Goal: Task Accomplishment & Management: Manage account settings

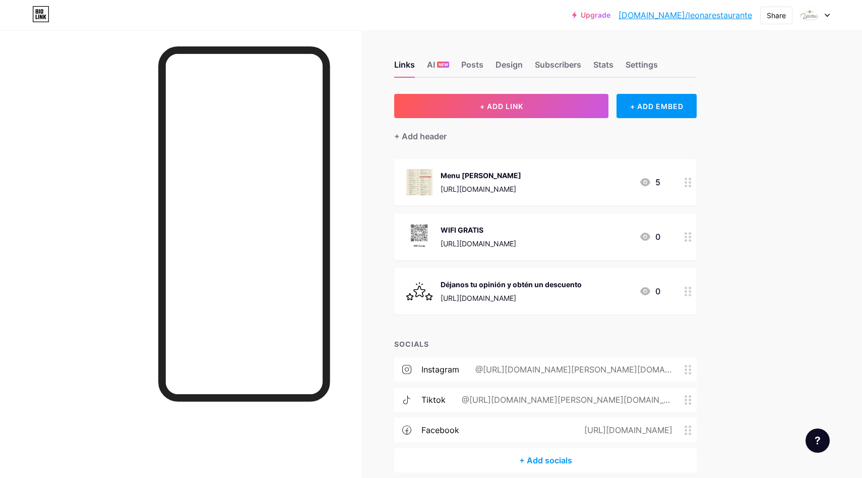
click at [521, 184] on div "[URL][DOMAIN_NAME]" at bounding box center [481, 189] width 81 height 11
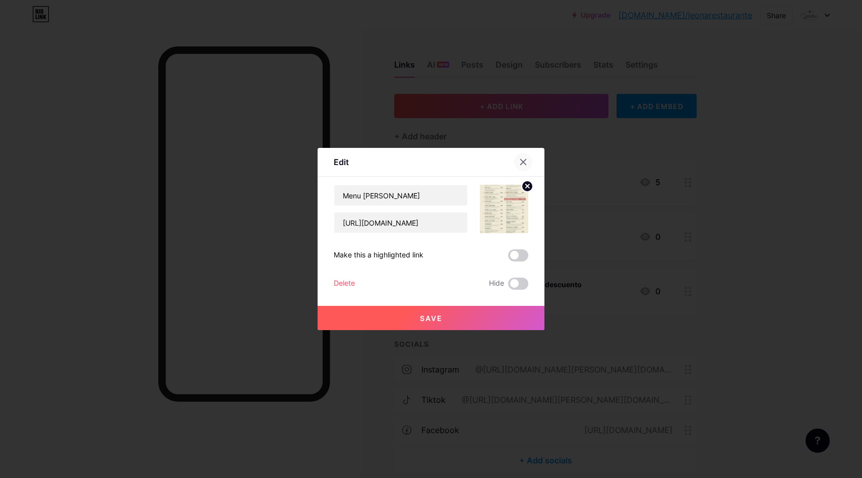
click at [522, 158] on icon at bounding box center [523, 162] width 8 height 8
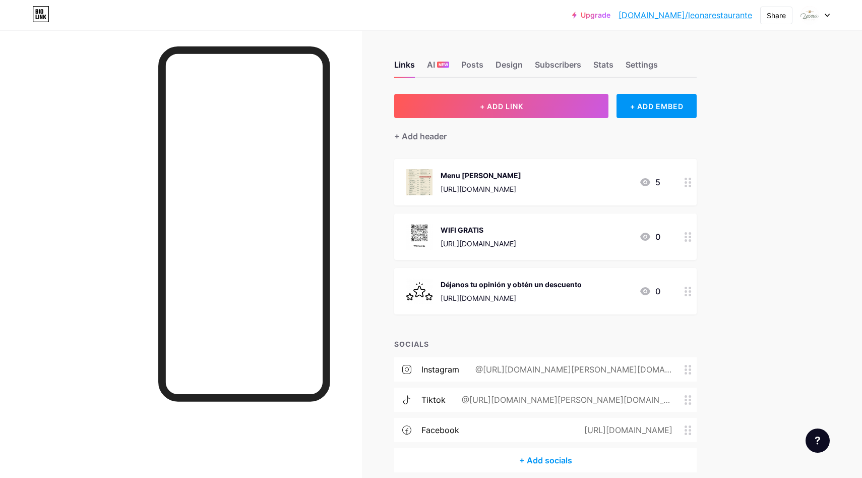
click at [462, 171] on div "Menu [PERSON_NAME]" at bounding box center [481, 175] width 81 height 11
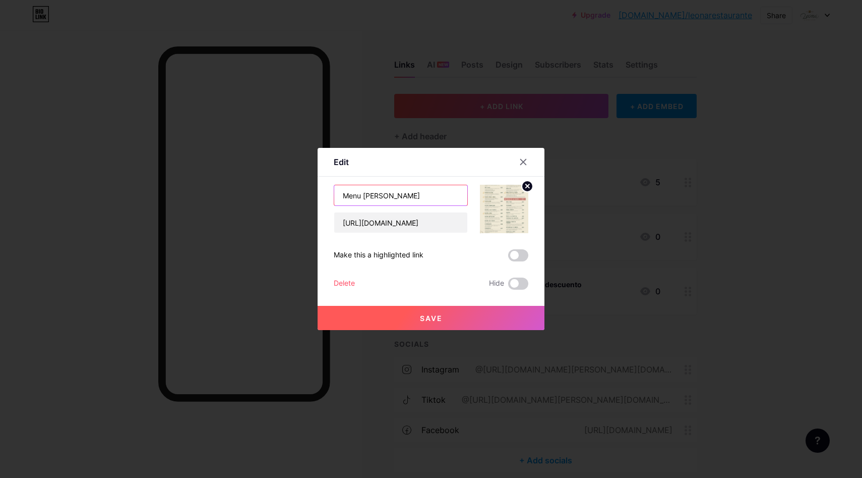
click at [425, 194] on input "Menu [PERSON_NAME]" at bounding box center [400, 195] width 133 height 20
click at [413, 197] on input "Menu [PERSON_NAME]" at bounding box center [400, 195] width 133 height 20
type input "Menu Desayunos"
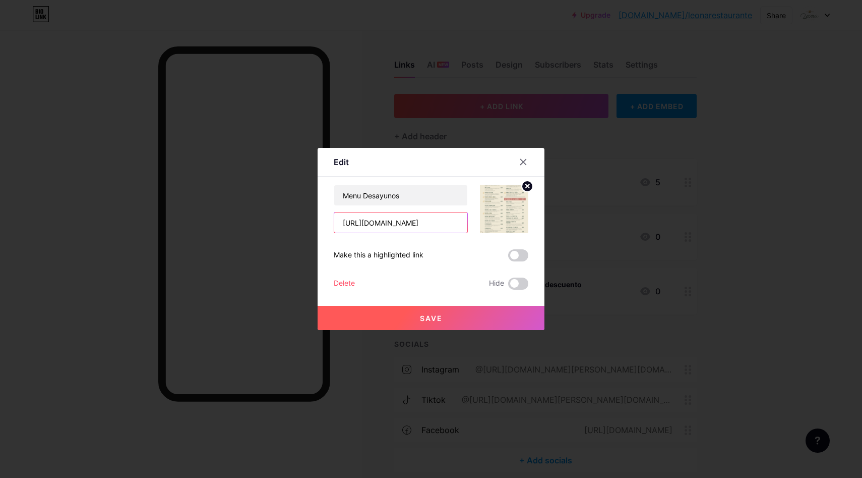
click at [408, 223] on input "[URL][DOMAIN_NAME]" at bounding box center [400, 222] width 133 height 20
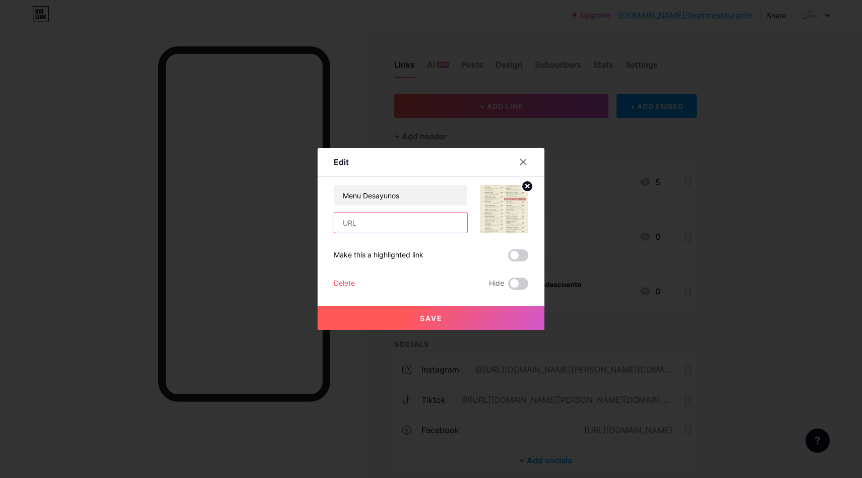
paste input "[URL][DOMAIN_NAME]"
type input "[URL][DOMAIN_NAME]"
click at [423, 319] on span "Save" at bounding box center [431, 318] width 23 height 9
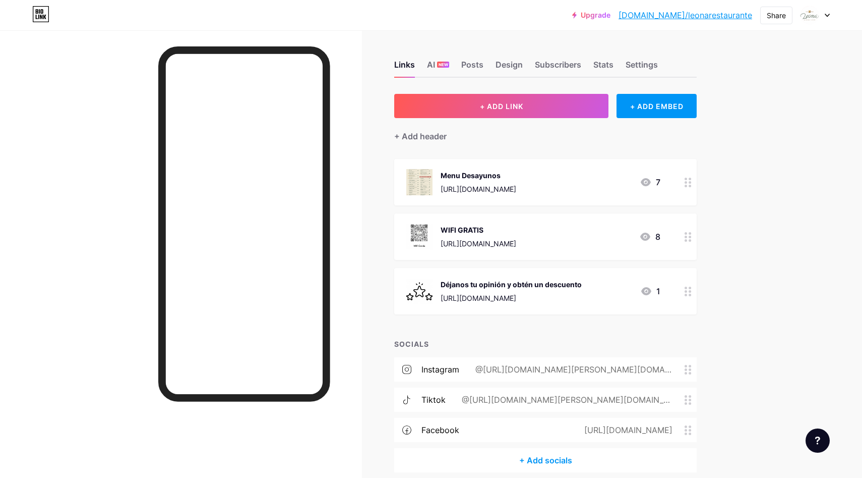
click at [485, 175] on div "Menu Desayunos" at bounding box center [479, 175] width 76 height 11
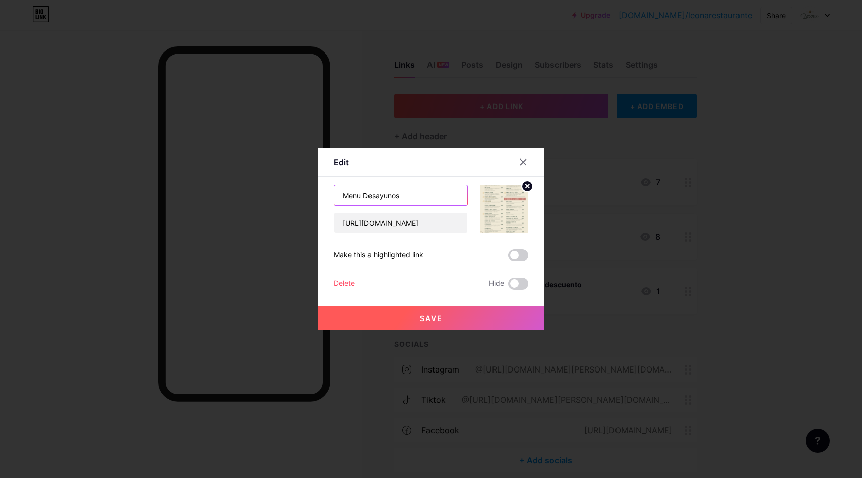
click at [369, 195] on input "Menu Desayunos" at bounding box center [400, 195] width 133 height 20
type input "Menu desayunos"
click at [466, 316] on button "Save" at bounding box center [431, 318] width 227 height 24
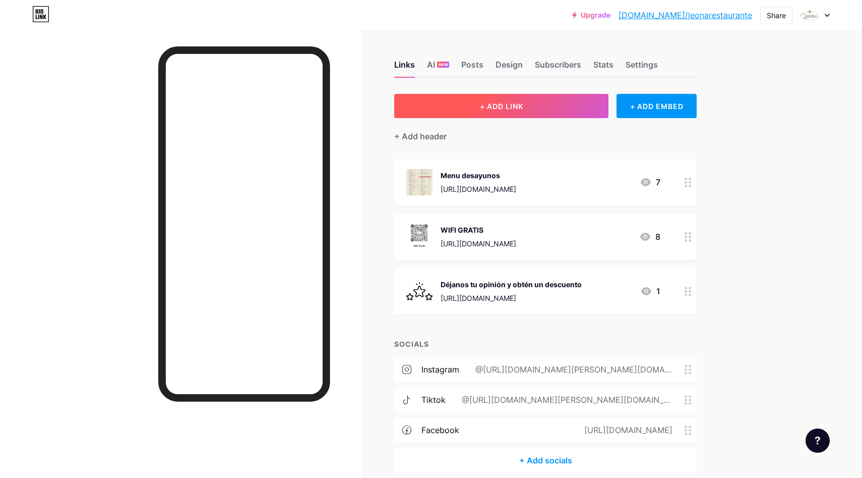
click at [552, 111] on button "+ ADD LINK" at bounding box center [501, 106] width 214 height 24
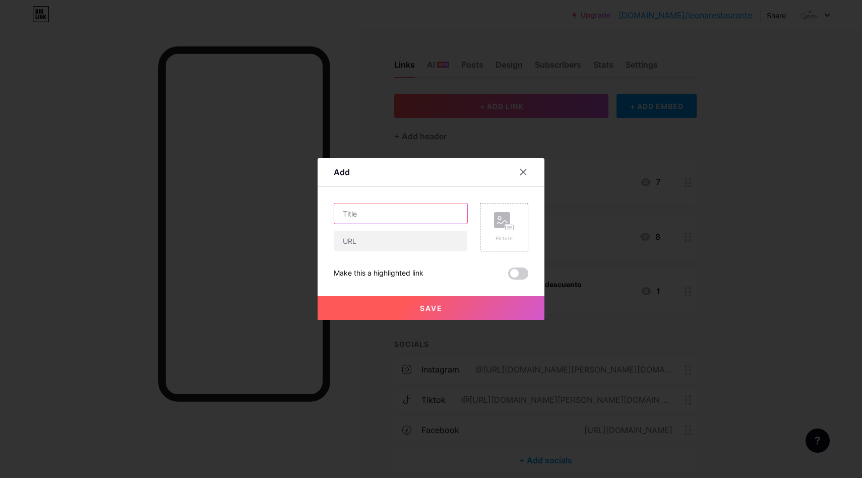
click at [397, 214] on input "text" at bounding box center [400, 213] width 133 height 20
type input "[PERSON_NAME]"
click at [410, 241] on input "text" at bounding box center [400, 240] width 133 height 20
paste input "[URL][DOMAIN_NAME]"
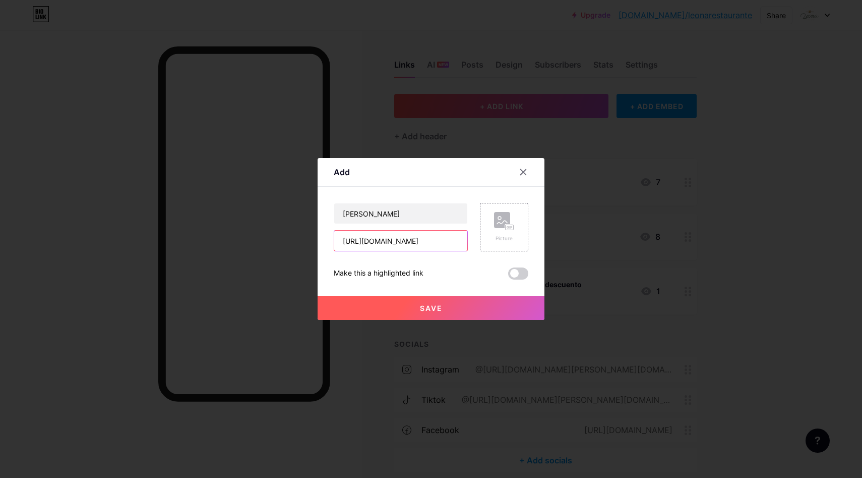
type input "[URL][DOMAIN_NAME]"
click at [499, 231] on div "Picture" at bounding box center [504, 227] width 20 height 30
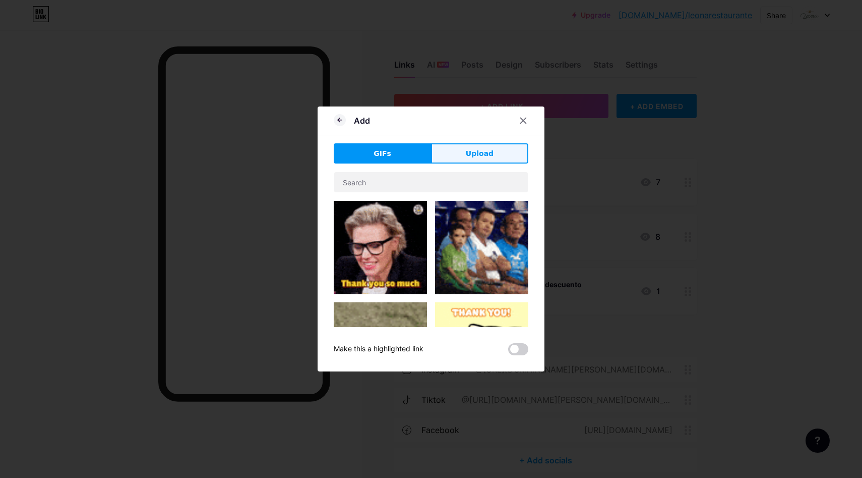
click at [489, 152] on span "Upload" at bounding box center [480, 153] width 28 height 11
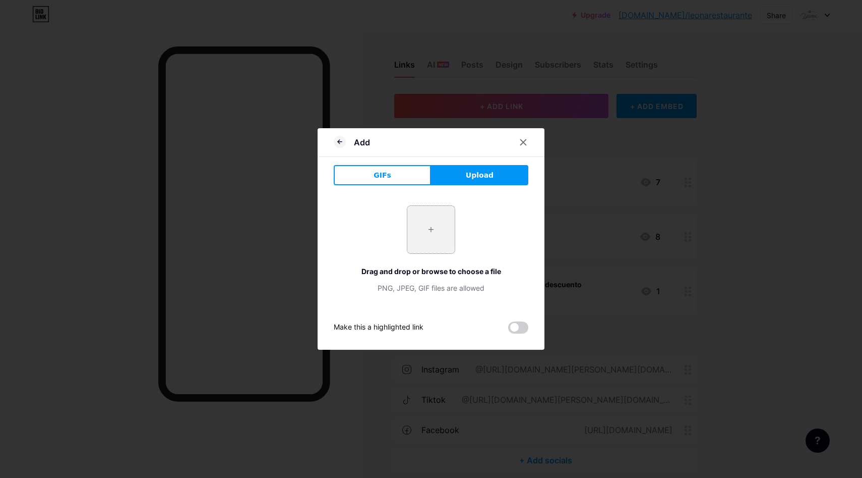
click at [434, 236] on input "file" at bounding box center [430, 229] width 47 height 47
type input "C:\fakepath\Diseño sin título.png"
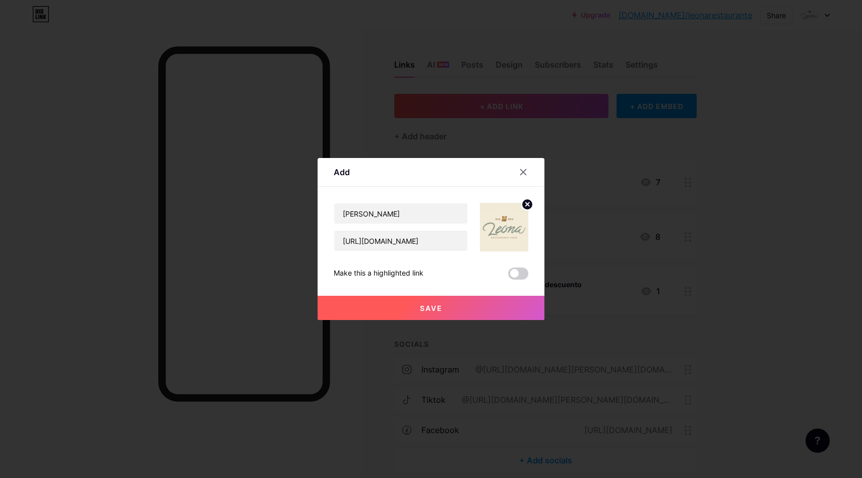
click at [461, 307] on button "Save" at bounding box center [431, 307] width 227 height 24
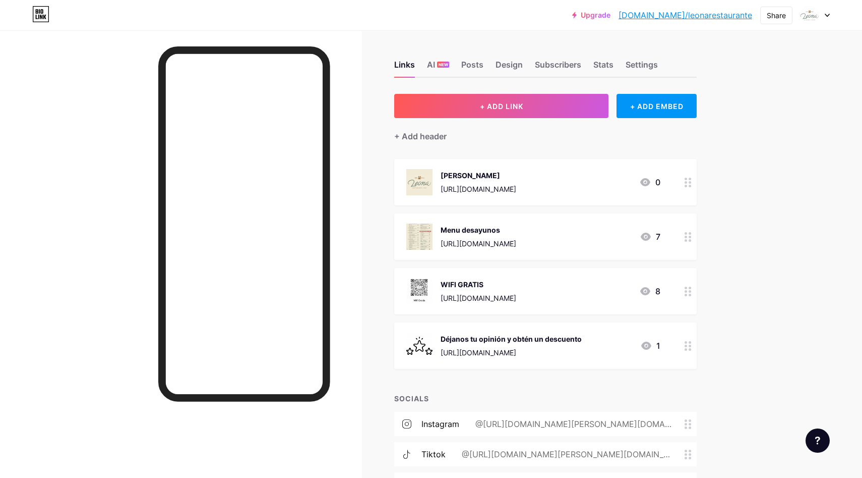
click at [691, 236] on icon at bounding box center [688, 237] width 7 height 10
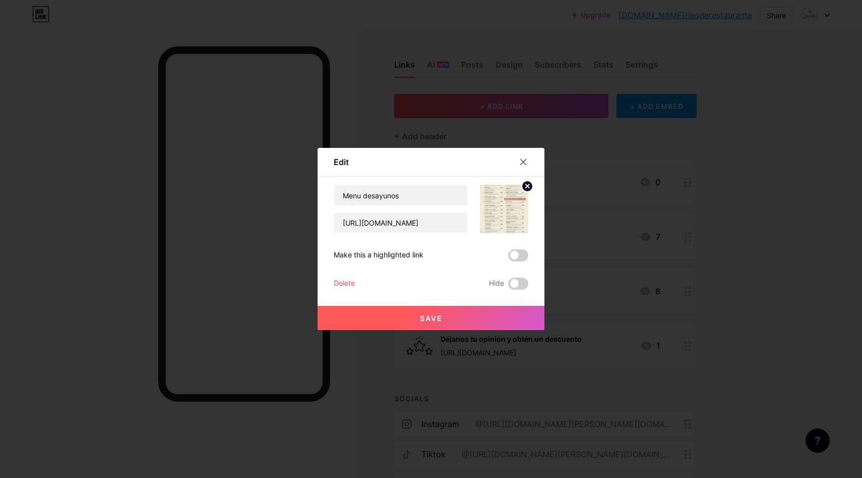
click at [527, 190] on circle at bounding box center [527, 186] width 11 height 11
click at [498, 201] on rect at bounding box center [502, 202] width 16 height 16
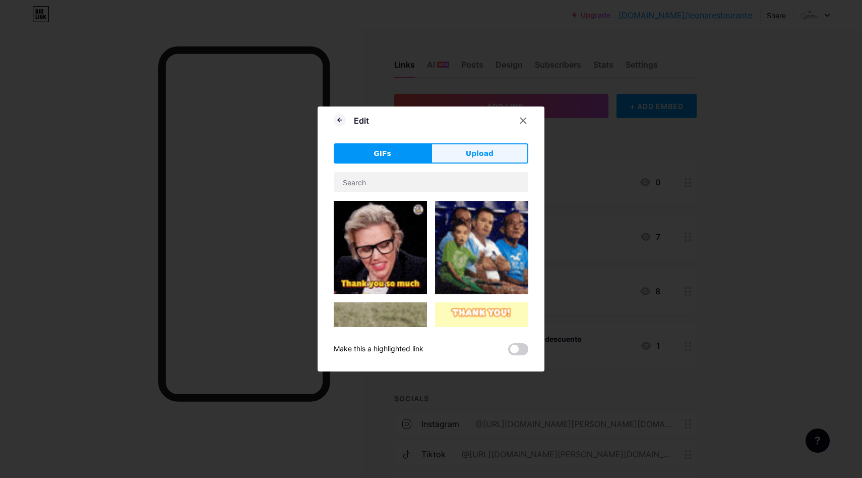
click at [478, 151] on span "Upload" at bounding box center [480, 153] width 28 height 11
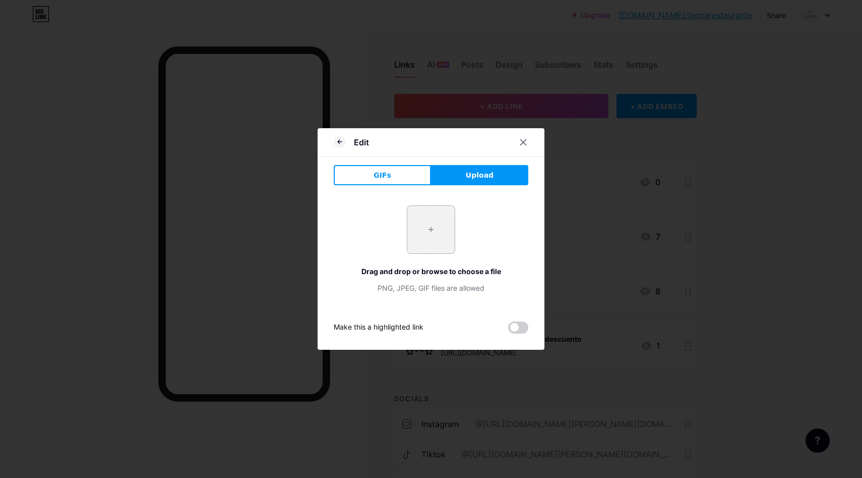
click at [424, 231] on input "file" at bounding box center [430, 229] width 47 height 47
type input "C:\fakepath\Diseño sin título.png"
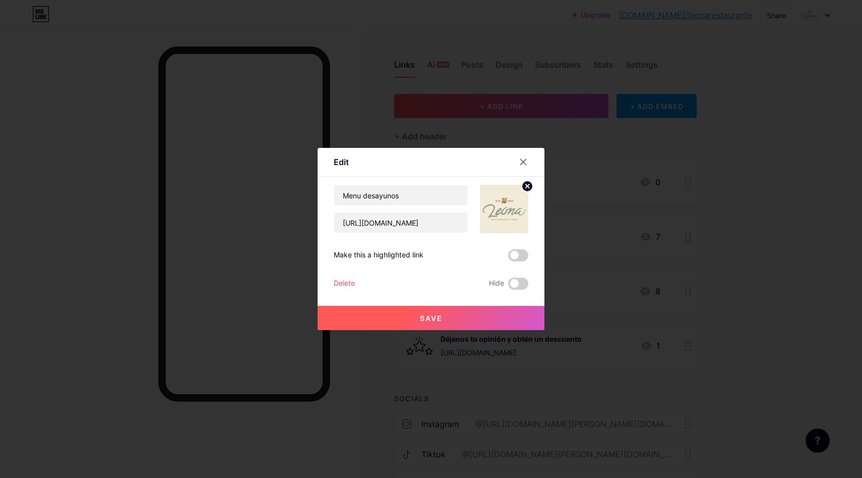
click at [470, 315] on button "Save" at bounding box center [431, 318] width 227 height 24
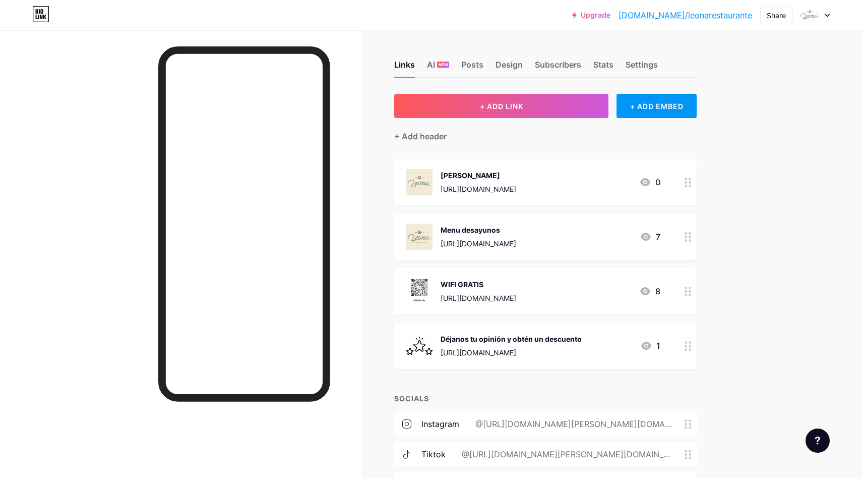
click at [687, 289] on icon at bounding box center [688, 291] width 7 height 10
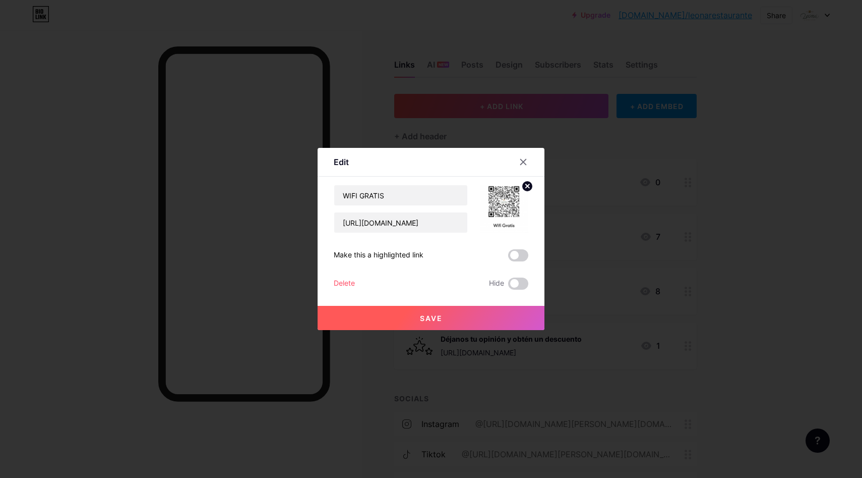
click at [529, 186] on circle at bounding box center [527, 186] width 11 height 11
click at [521, 205] on div "Picture" at bounding box center [504, 209] width 48 height 48
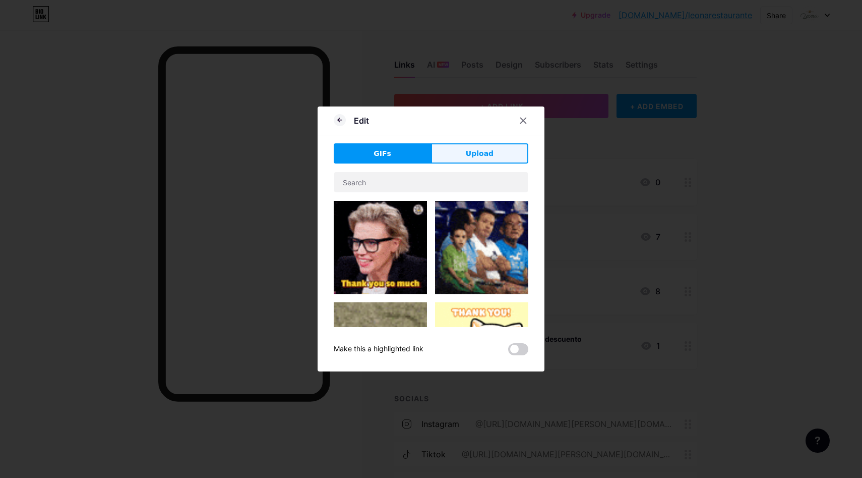
click at [492, 158] on span "Upload" at bounding box center [480, 153] width 28 height 11
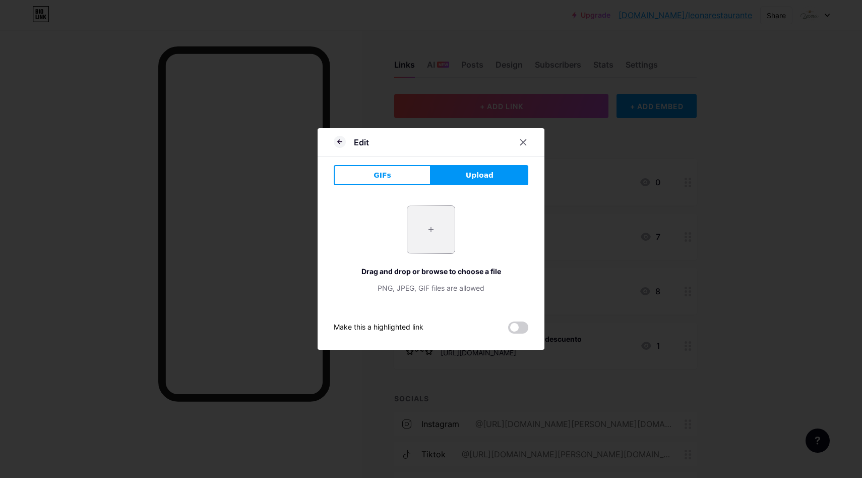
click at [422, 227] on input "file" at bounding box center [430, 229] width 47 height 47
type input "C:\fakepath\Wifi.jpeg"
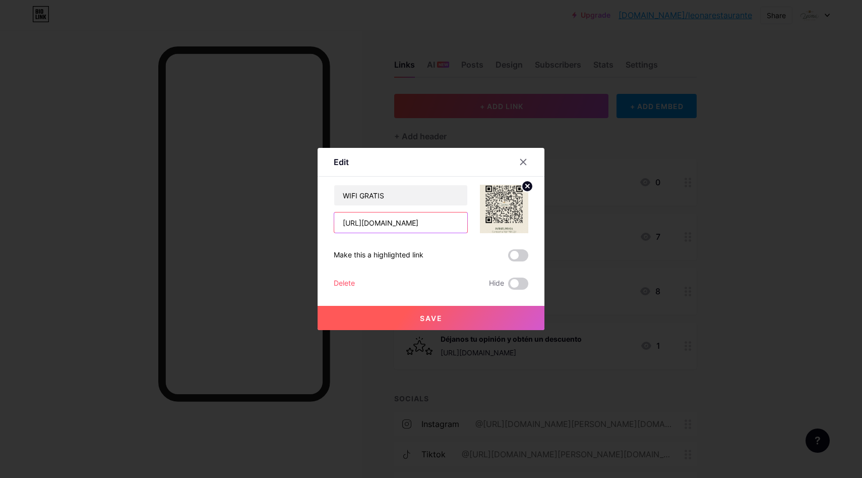
click at [382, 221] on input "[URL][DOMAIN_NAME]" at bounding box center [400, 222] width 133 height 20
paste input "[URL][DOMAIN_NAME]"
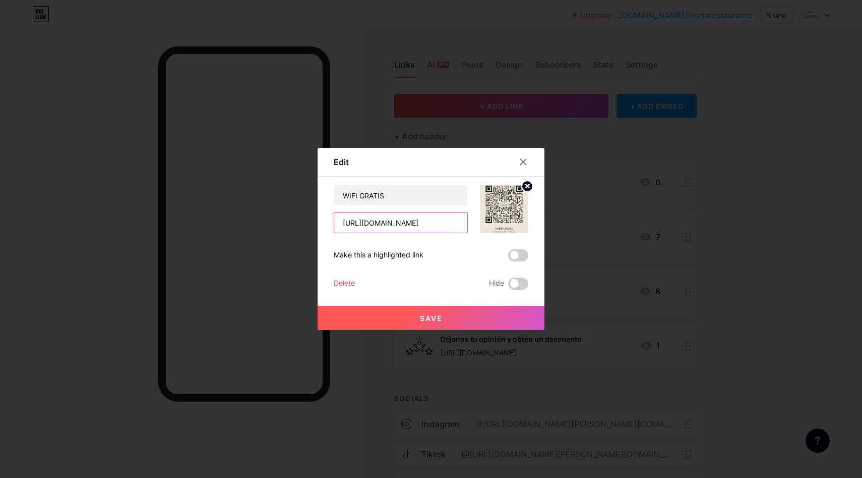
type input "[URL][DOMAIN_NAME]"
click at [461, 321] on button "Save" at bounding box center [431, 318] width 227 height 24
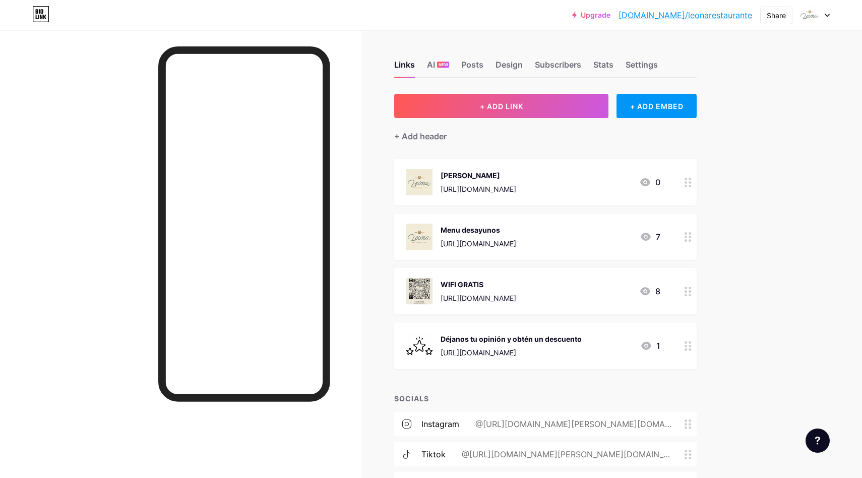
click at [611, 14] on link "Upgrade" at bounding box center [591, 15] width 38 height 8
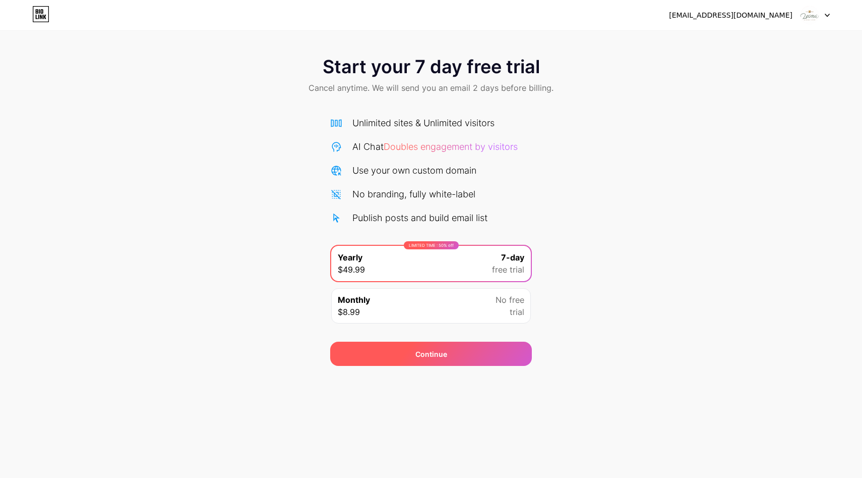
click at [455, 350] on div "Continue" at bounding box center [431, 353] width 202 height 24
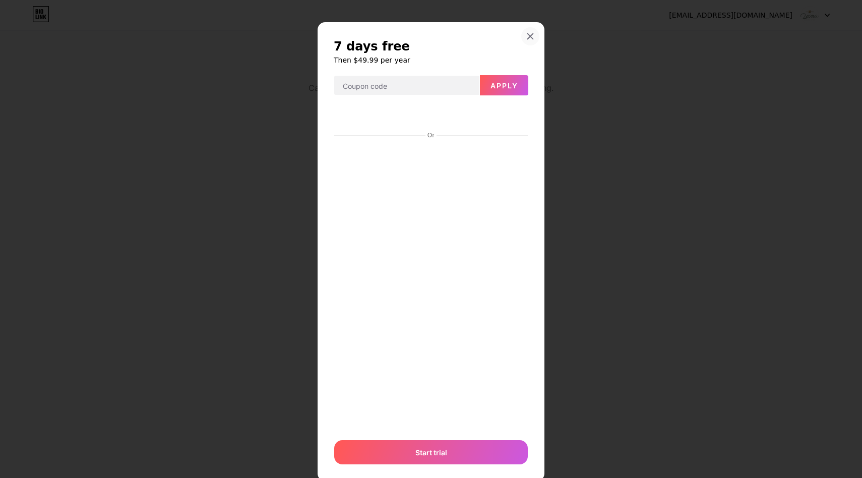
click at [536, 35] on div at bounding box center [530, 36] width 18 height 18
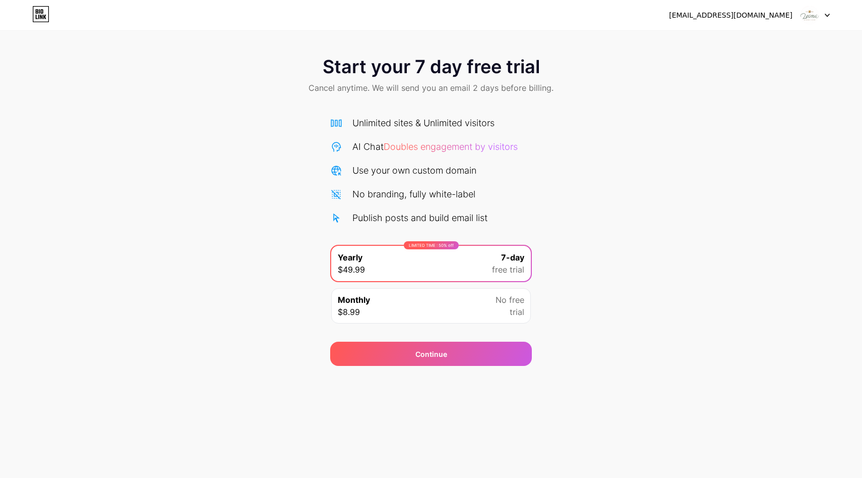
click at [827, 16] on icon at bounding box center [827, 16] width 5 height 4
click at [810, 11] on img at bounding box center [809, 15] width 19 height 19
click at [36, 16] on icon at bounding box center [37, 17] width 2 height 5
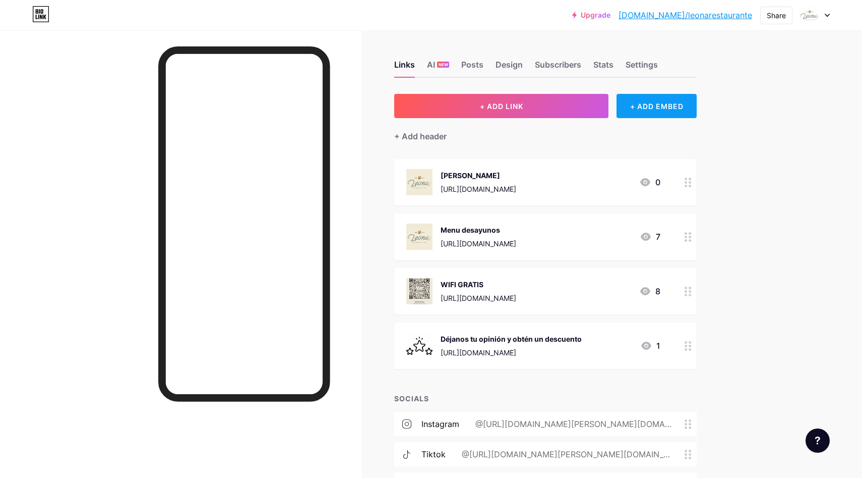
click at [677, 97] on div "+ ADD EMBED" at bounding box center [657, 106] width 80 height 24
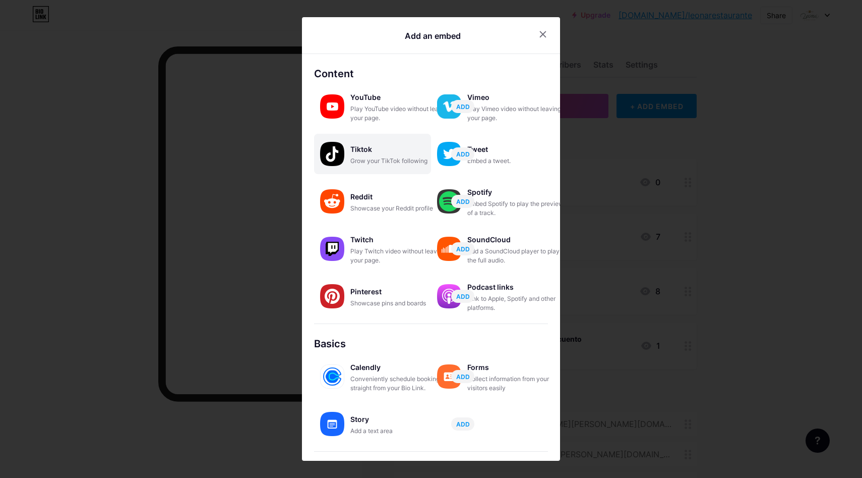
click at [393, 157] on div "Grow your TikTok following" at bounding box center [400, 160] width 101 height 9
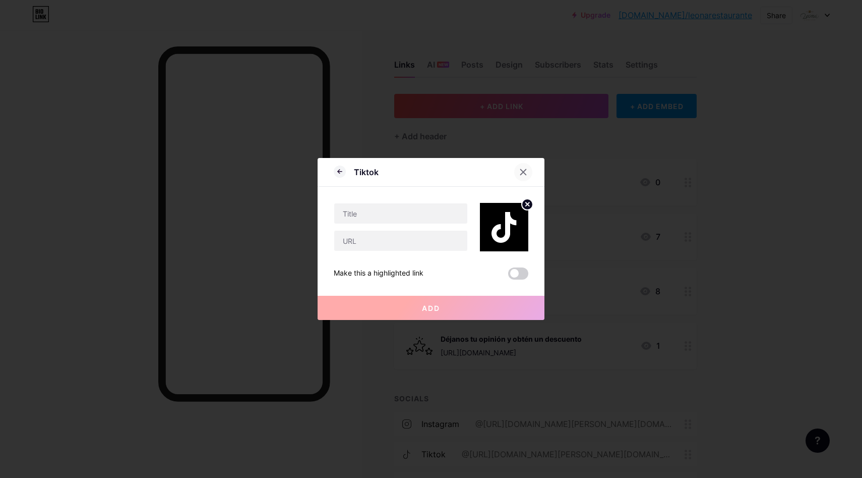
click at [522, 167] on div at bounding box center [523, 172] width 18 height 18
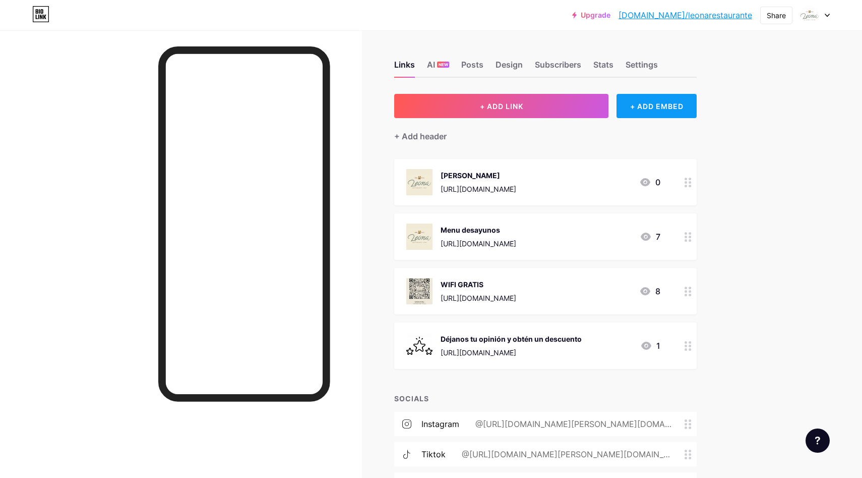
click at [658, 102] on div "+ ADD EMBED" at bounding box center [657, 106] width 80 height 24
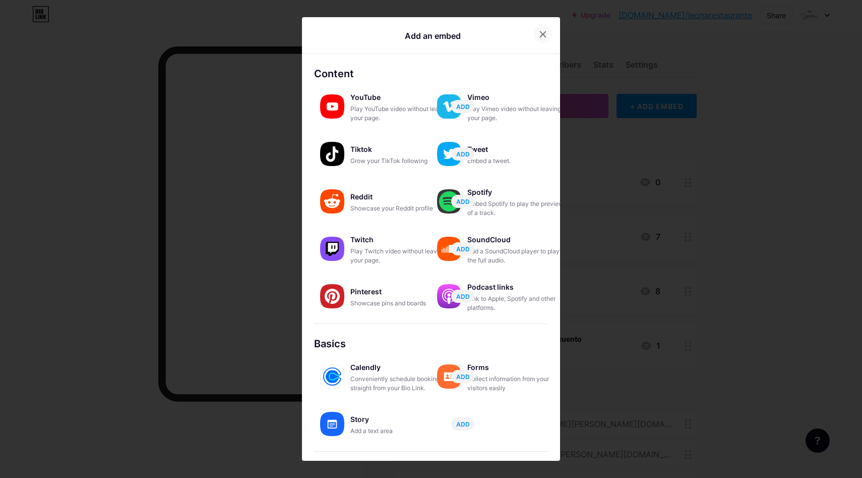
click at [540, 31] on icon at bounding box center [543, 34] width 8 height 8
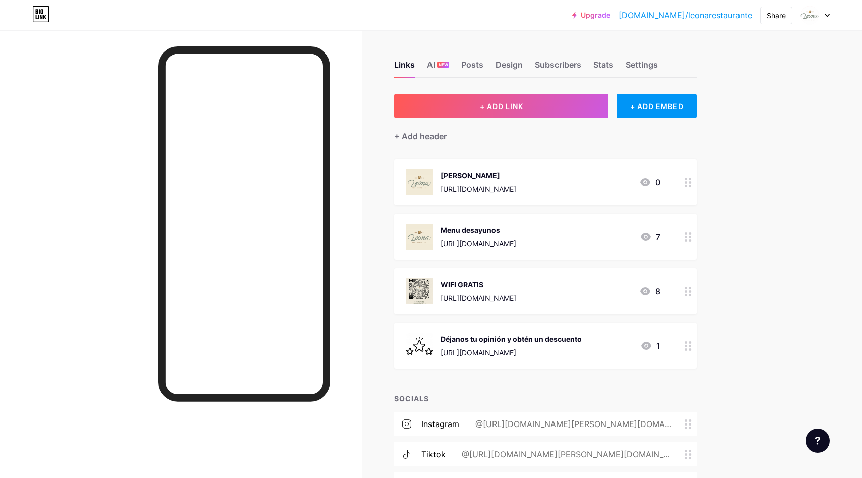
click at [690, 183] on icon at bounding box center [688, 183] width 7 height 10
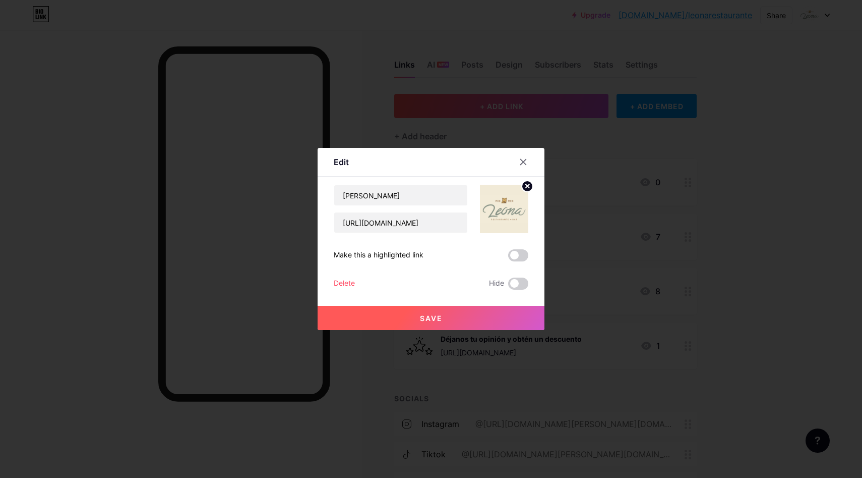
click at [527, 187] on icon at bounding box center [528, 186] width 4 height 4
click at [506, 201] on rect at bounding box center [502, 202] width 16 height 16
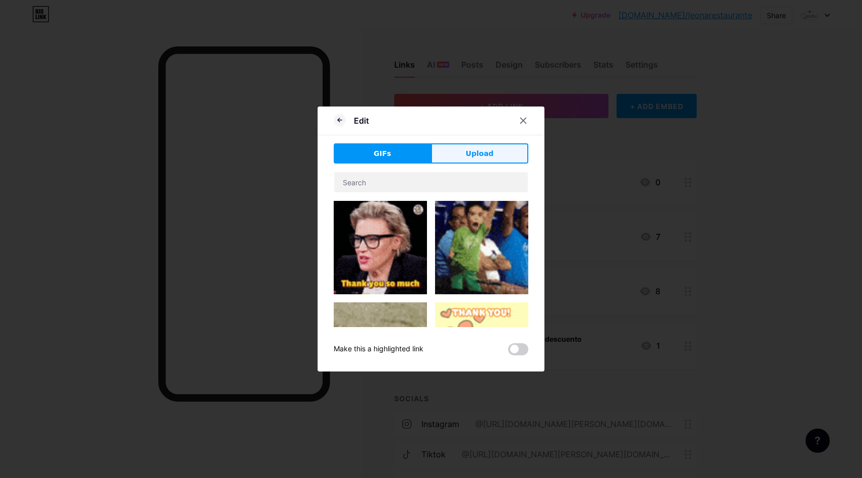
click at [470, 147] on button "Upload" at bounding box center [479, 153] width 97 height 20
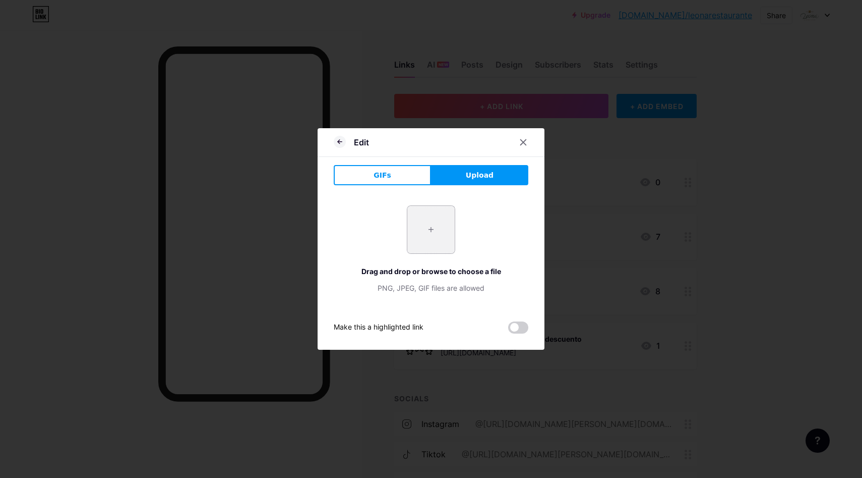
click at [433, 230] on input "file" at bounding box center [430, 229] width 47 height 47
click at [521, 143] on icon at bounding box center [523, 142] width 8 height 8
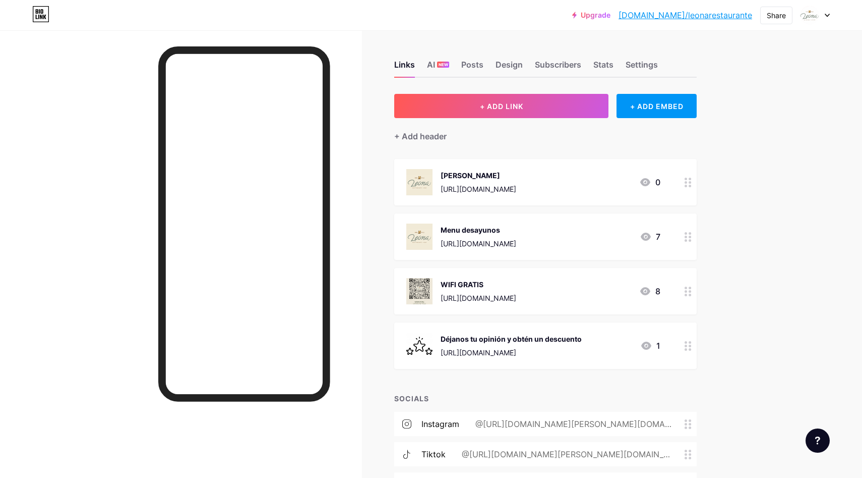
click at [690, 188] on div at bounding box center [688, 182] width 17 height 46
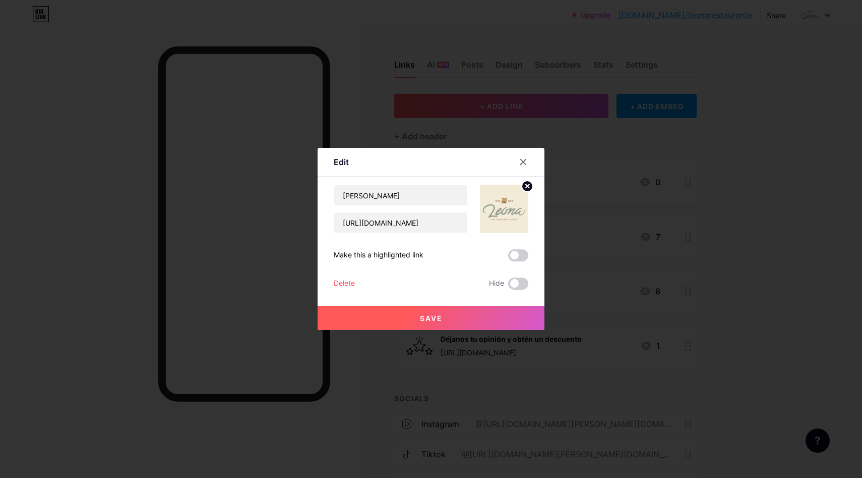
click at [520, 207] on img at bounding box center [504, 209] width 48 height 48
click at [526, 184] on circle at bounding box center [527, 186] width 11 height 11
click at [510, 202] on rect at bounding box center [502, 202] width 16 height 16
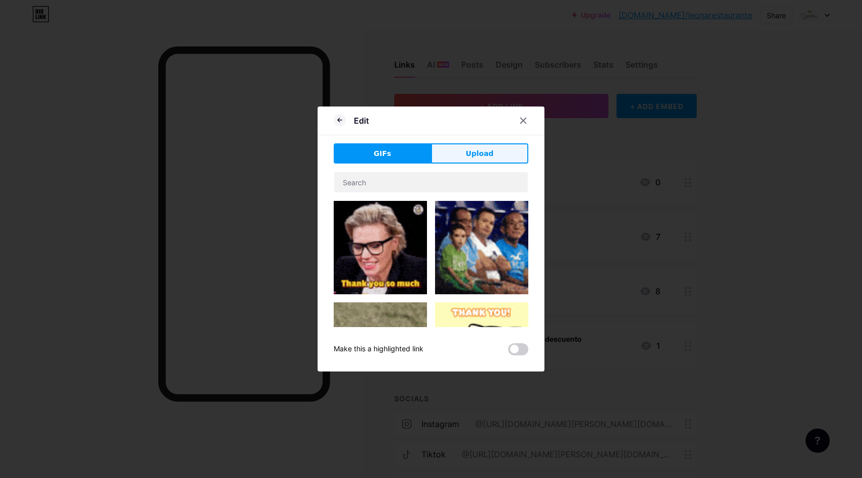
click at [487, 160] on button "Upload" at bounding box center [479, 153] width 97 height 20
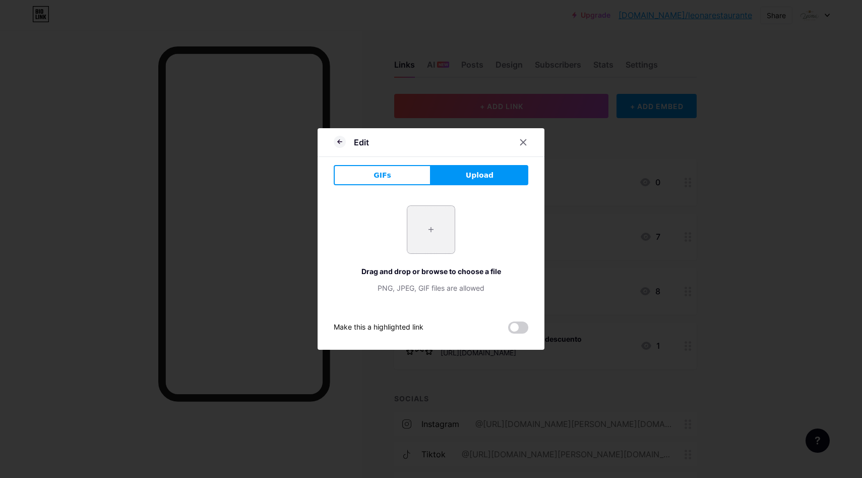
click at [436, 221] on input "file" at bounding box center [430, 229] width 47 height 47
type input "C:\fakepath\Menú Leona_Mesa de trabajo 1-01.jpg"
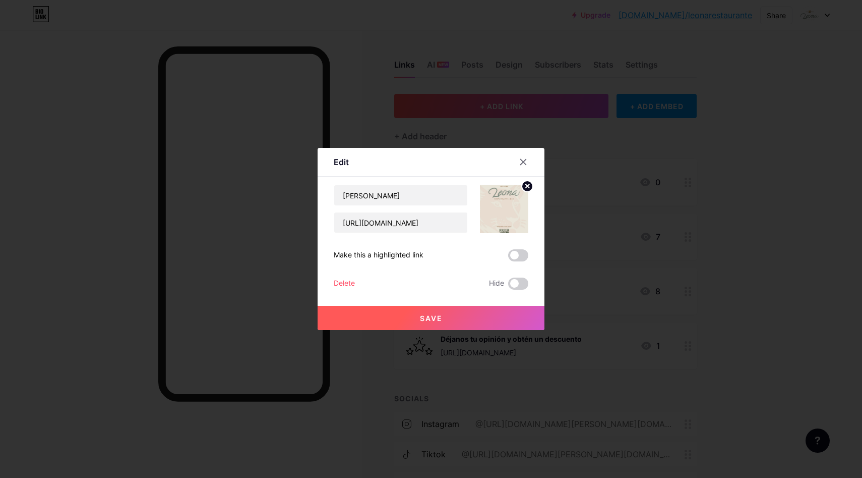
click at [529, 186] on circle at bounding box center [527, 186] width 11 height 11
click at [501, 211] on icon at bounding box center [504, 203] width 20 height 19
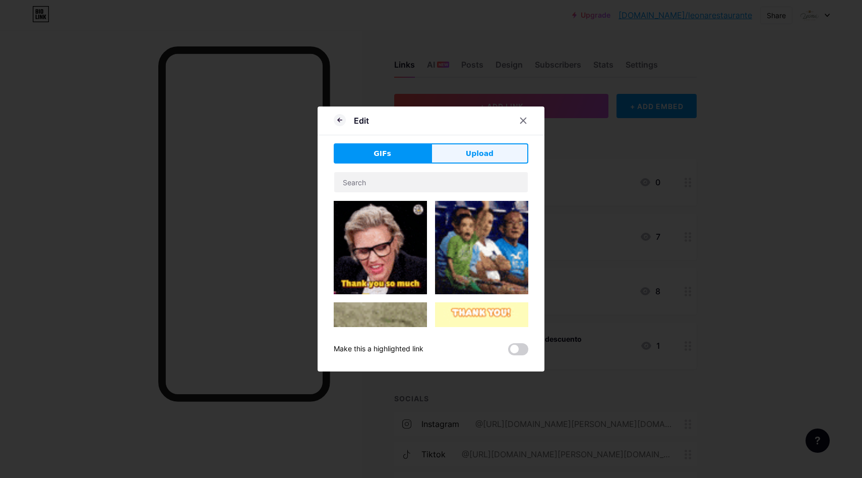
click at [479, 150] on span "Upload" at bounding box center [480, 153] width 28 height 11
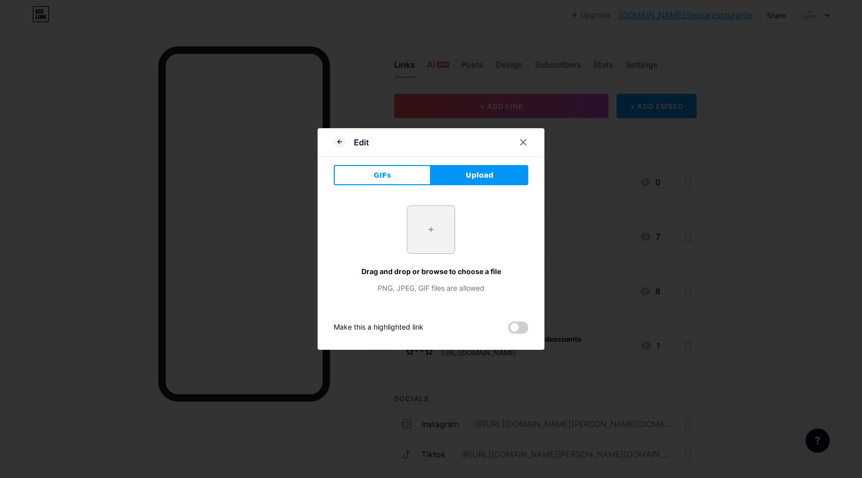
click at [428, 229] on input "file" at bounding box center [430, 229] width 47 height 47
type input "C:\fakepath\Menú Leona_Mesa de trabajo 1-02.jpg"
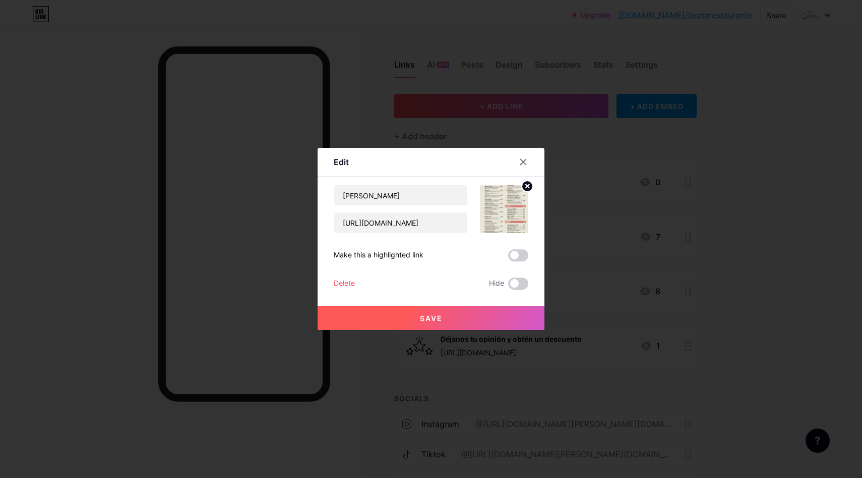
click at [486, 316] on button "Save" at bounding box center [431, 318] width 227 height 24
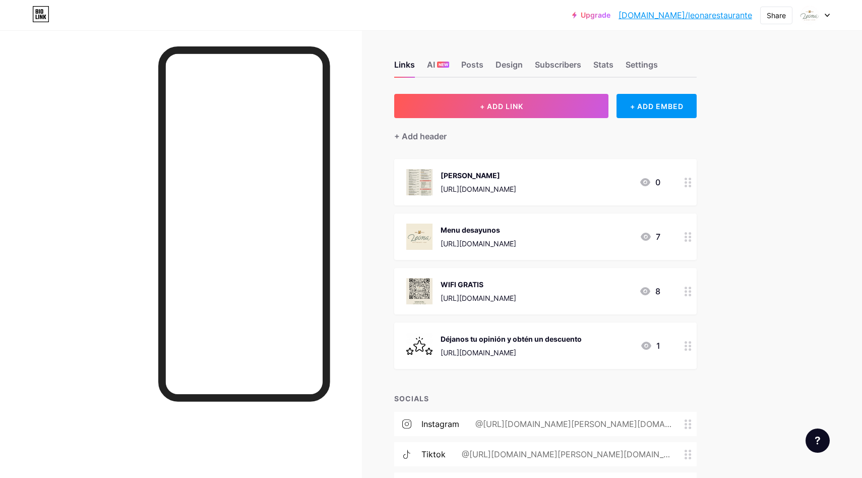
click at [687, 185] on circle at bounding box center [686, 186] width 3 height 3
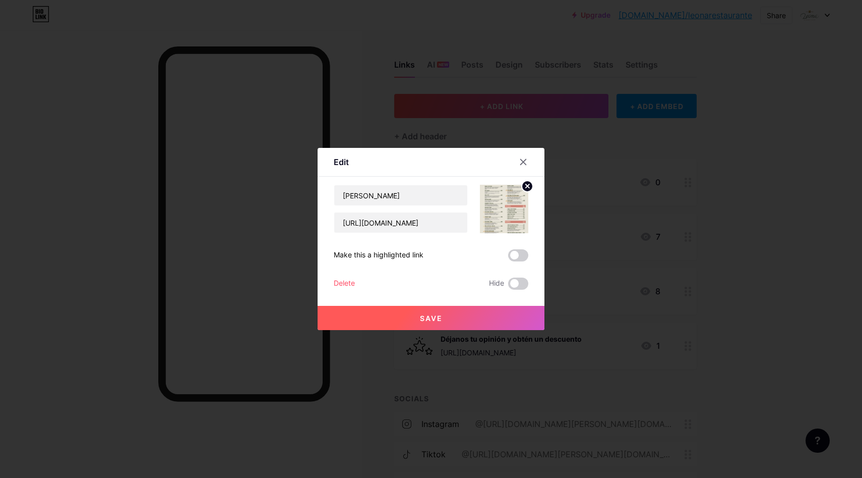
click at [529, 189] on circle at bounding box center [527, 186] width 11 height 11
click at [500, 202] on rect at bounding box center [502, 202] width 16 height 16
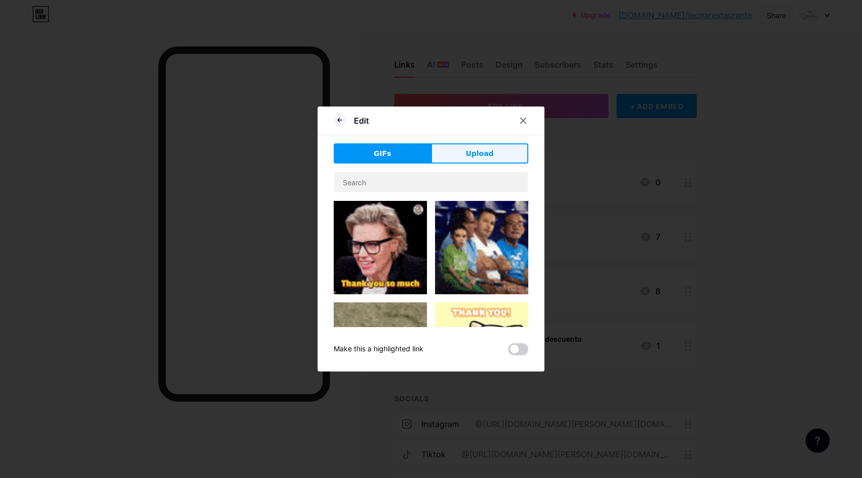
click at [486, 149] on span "Upload" at bounding box center [480, 153] width 28 height 11
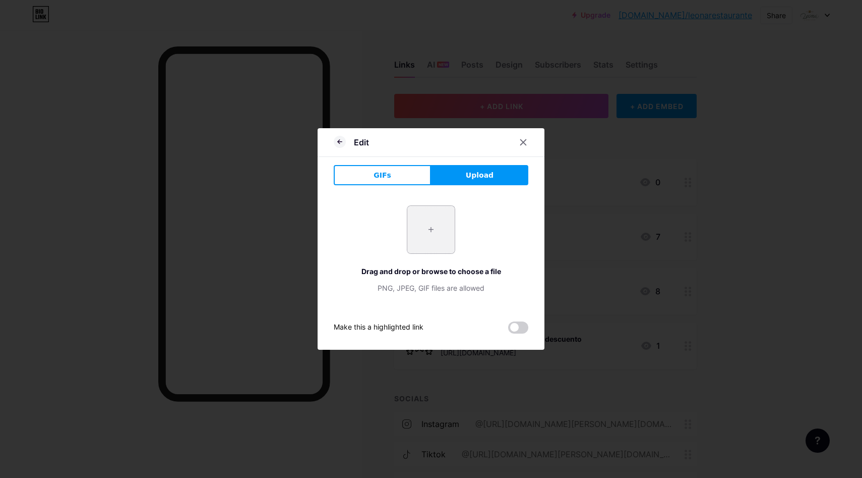
click at [439, 219] on input "file" at bounding box center [430, 229] width 47 height 47
type input "C:\fakepath\Diseño sin título.png"
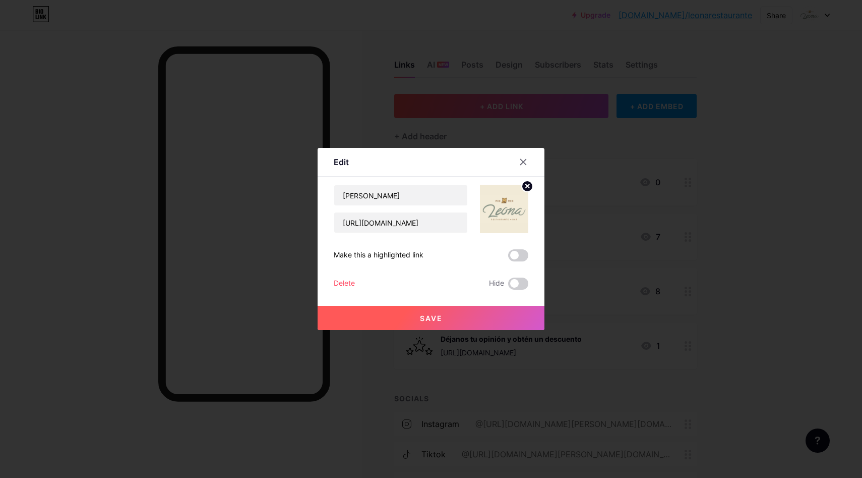
click at [446, 317] on button "Save" at bounding box center [431, 318] width 227 height 24
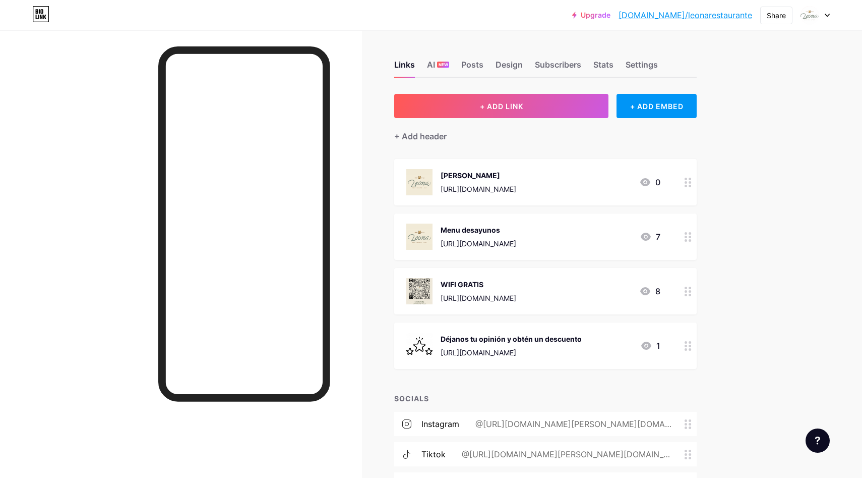
click at [687, 241] on div at bounding box center [688, 236] width 17 height 46
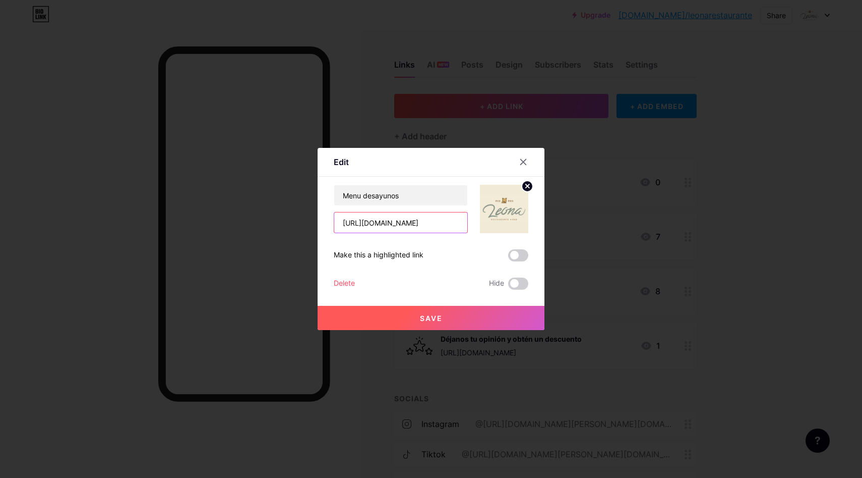
click at [441, 216] on input "[URL][DOMAIN_NAME]" at bounding box center [400, 222] width 133 height 20
paste input "[URL][DOMAIN_NAME]"
type input "[URL][DOMAIN_NAME]"
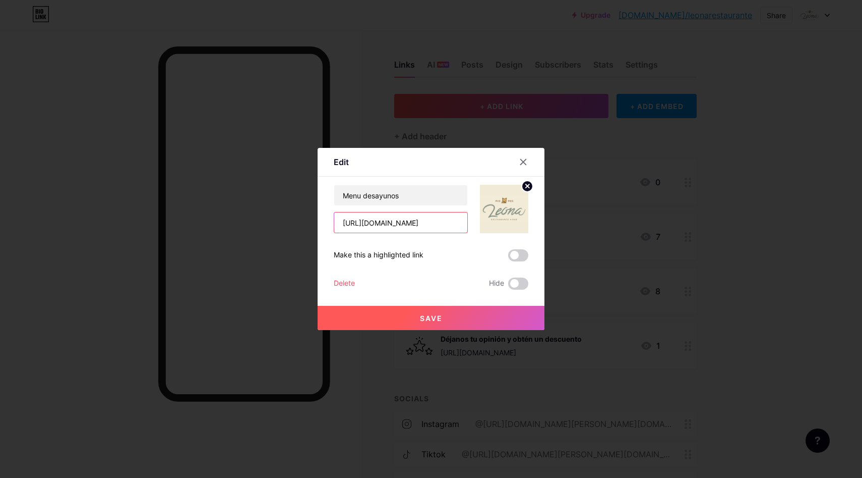
scroll to position [0, 198]
click at [470, 311] on button "Save" at bounding box center [431, 318] width 227 height 24
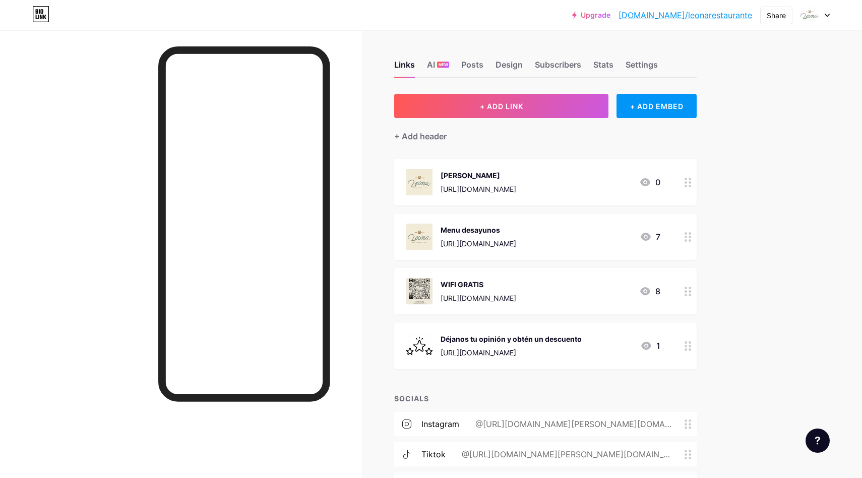
click at [685, 179] on circle at bounding box center [686, 179] width 3 height 3
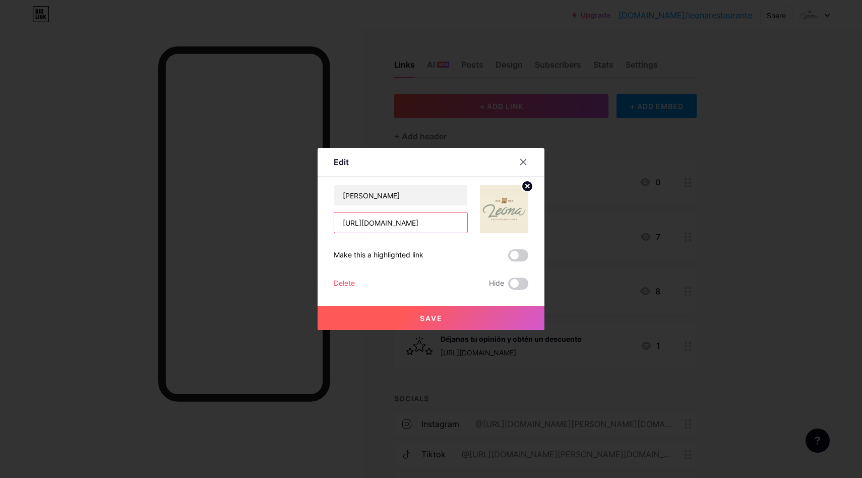
click at [383, 226] on input "[URL][DOMAIN_NAME]" at bounding box center [400, 222] width 133 height 20
paste input "[URL][DOMAIN_NAME]"
type input "[URL][DOMAIN_NAME]"
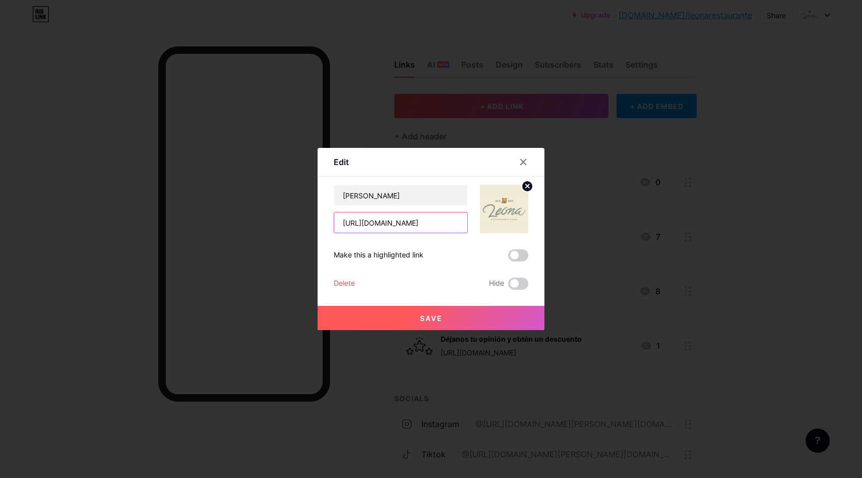
scroll to position [0, 188]
click at [450, 318] on button "Save" at bounding box center [431, 318] width 227 height 24
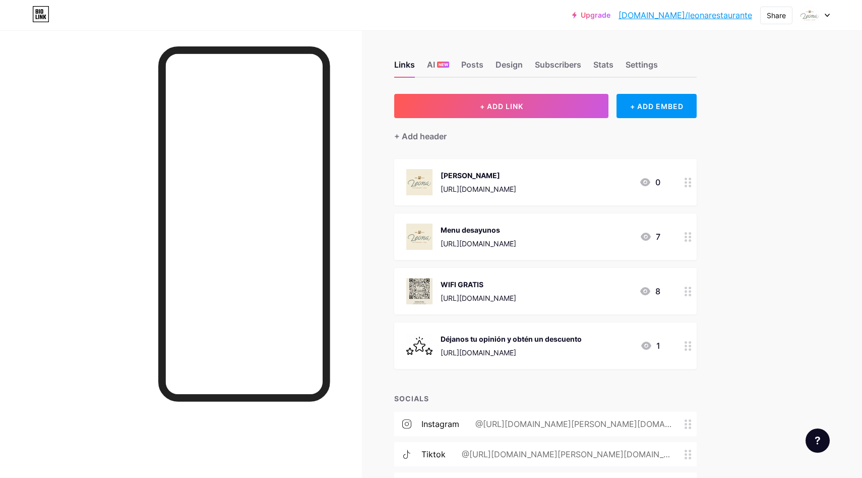
click at [689, 293] on circle at bounding box center [690, 294] width 3 height 3
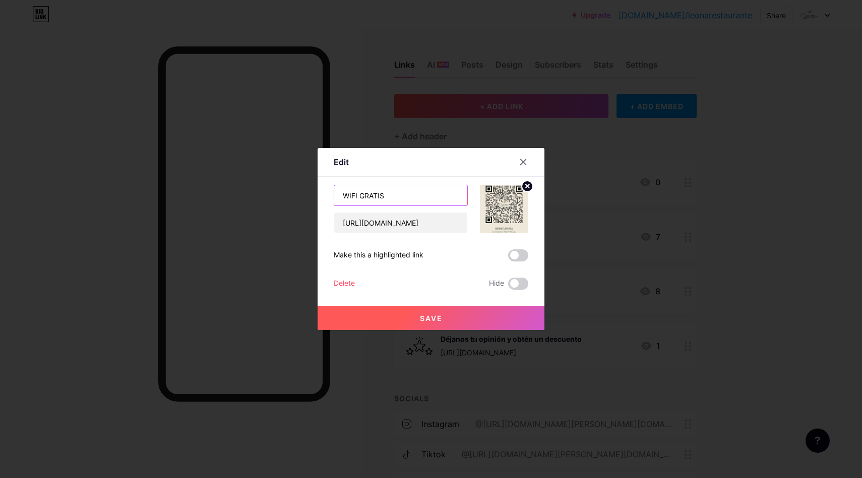
click at [396, 195] on input "WIFI GRATIS" at bounding box center [400, 195] width 133 height 20
type input "Wifi gratis"
click at [460, 319] on button "Save" at bounding box center [431, 318] width 227 height 24
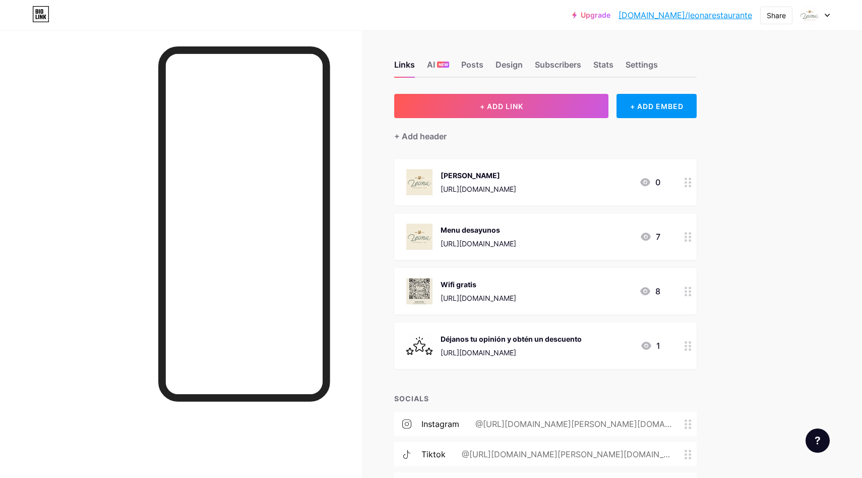
click at [690, 233] on icon at bounding box center [688, 237] width 7 height 10
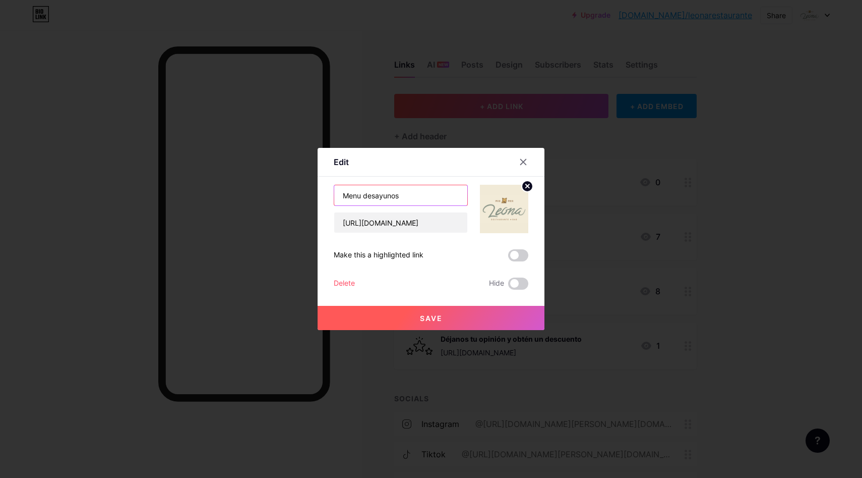
click at [369, 194] on input "Menu desayunos" at bounding box center [400, 195] width 133 height 20
type input "Menu Desayunos"
click at [481, 324] on button "Save" at bounding box center [431, 318] width 227 height 24
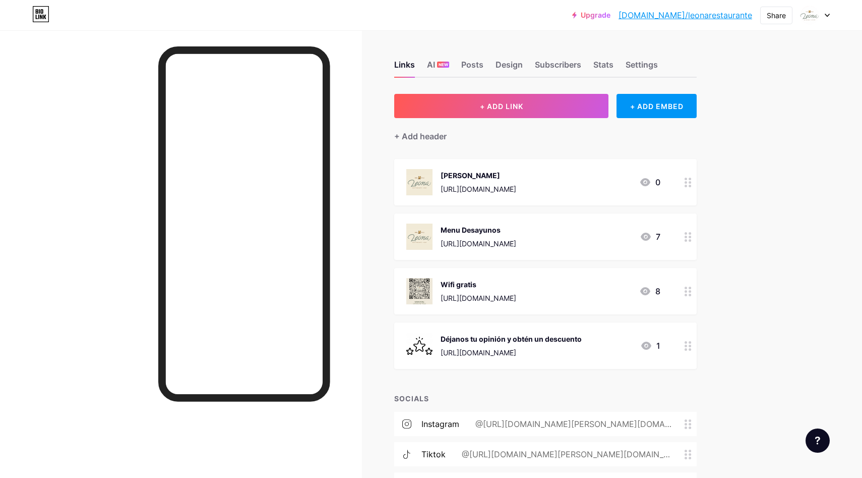
click at [685, 232] on icon at bounding box center [688, 237] width 7 height 10
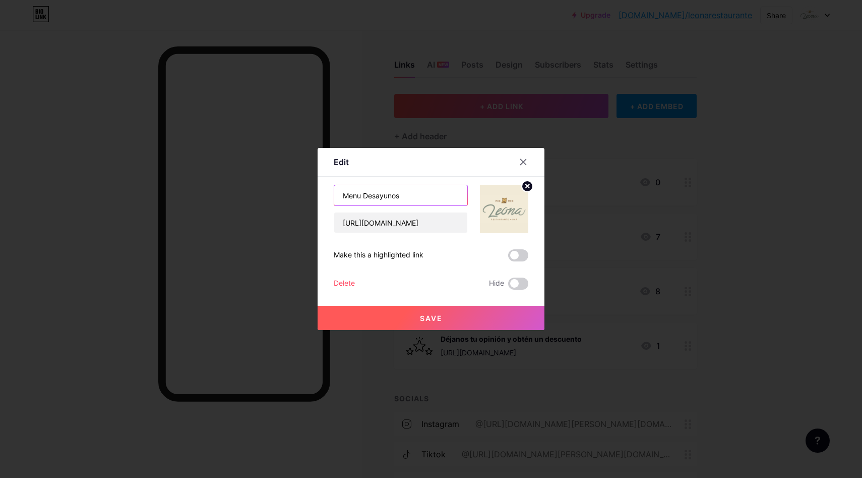
click at [360, 198] on input "Menu Desayunos" at bounding box center [400, 195] width 133 height 20
type input "[PERSON_NAME]"
click at [452, 320] on button "Save" at bounding box center [431, 318] width 227 height 24
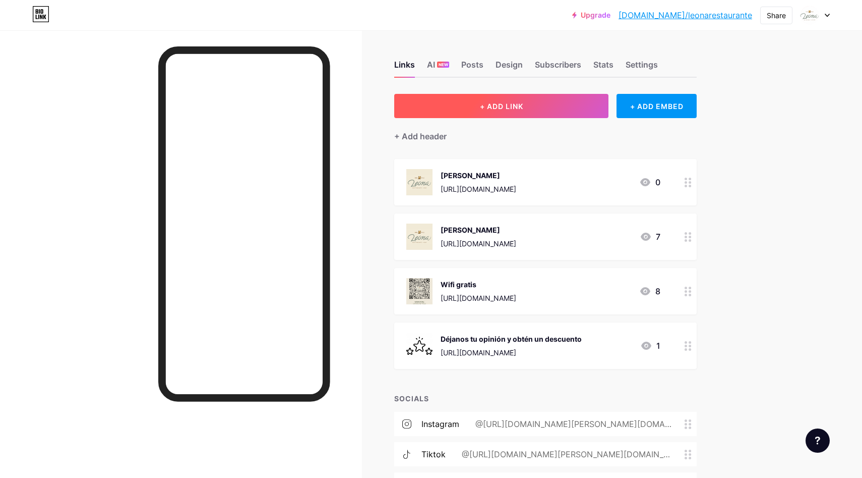
click at [542, 111] on button "+ ADD LINK" at bounding box center [501, 106] width 214 height 24
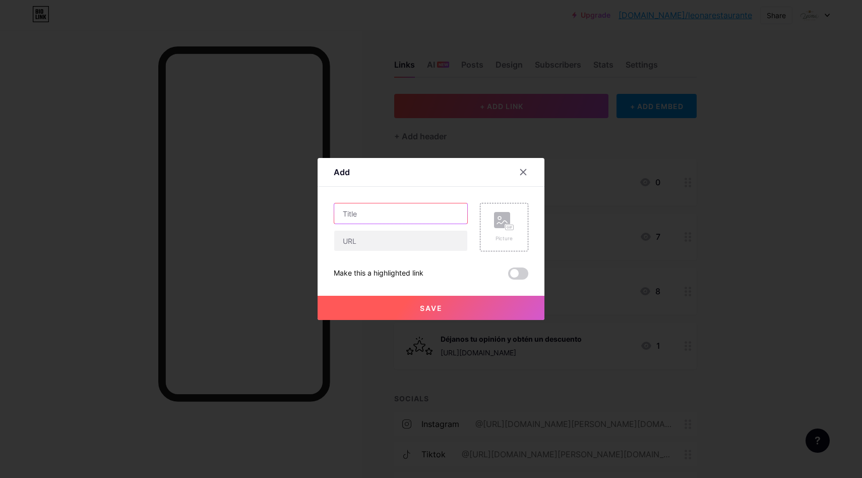
click at [384, 216] on input "text" at bounding box center [400, 213] width 133 height 20
type input "Promociones"
click at [383, 241] on input "text" at bounding box center [400, 240] width 133 height 20
paste input "[URL][DOMAIN_NAME]"
type input "[URL][DOMAIN_NAME]"
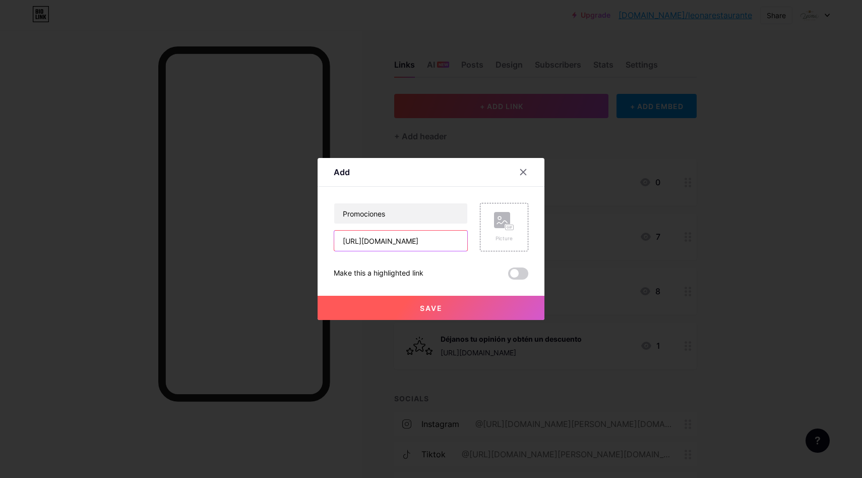
scroll to position [0, 188]
click at [500, 218] on rect at bounding box center [502, 220] width 16 height 16
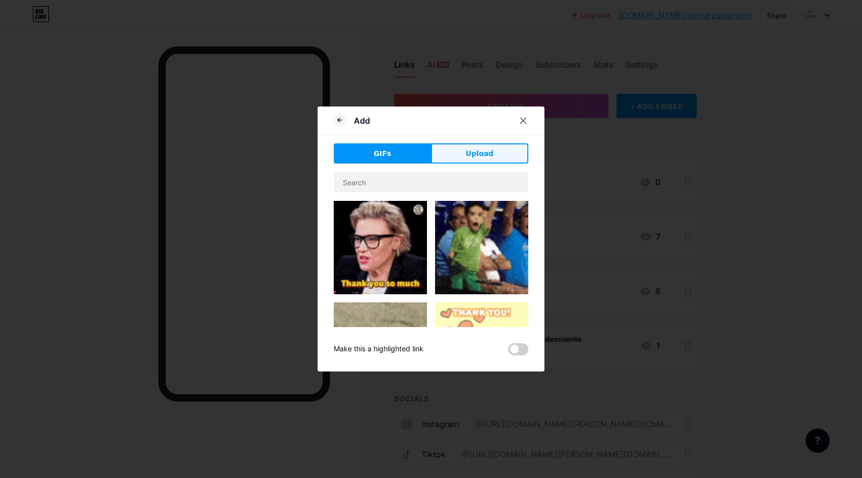
click at [496, 148] on button "Upload" at bounding box center [479, 153] width 97 height 20
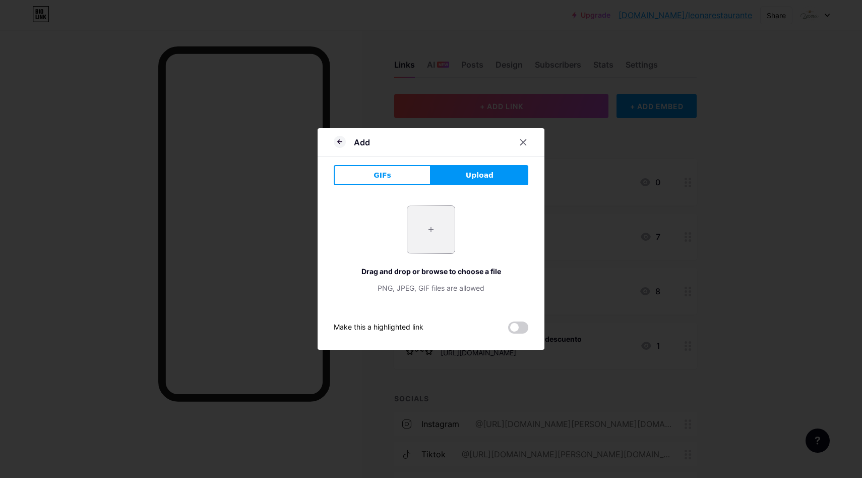
click at [423, 226] on input "file" at bounding box center [430, 229] width 47 height 47
type input "C:\fakepath\980x980.jpg"
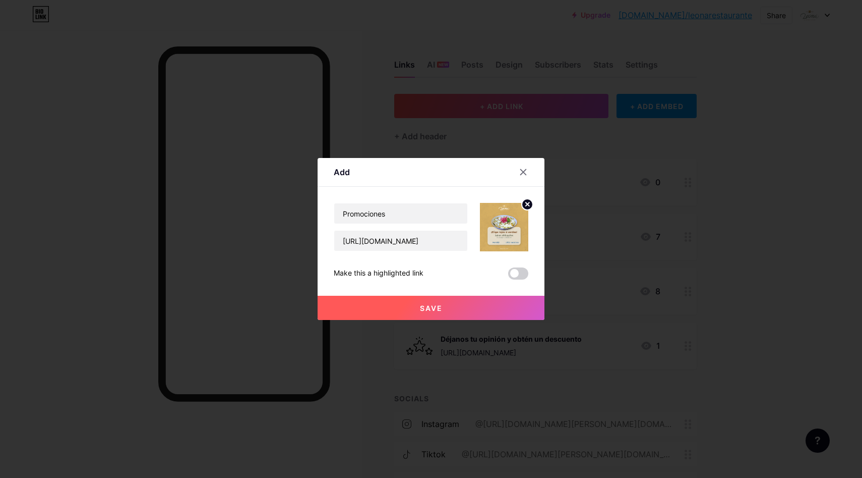
click at [455, 310] on button "Save" at bounding box center [431, 307] width 227 height 24
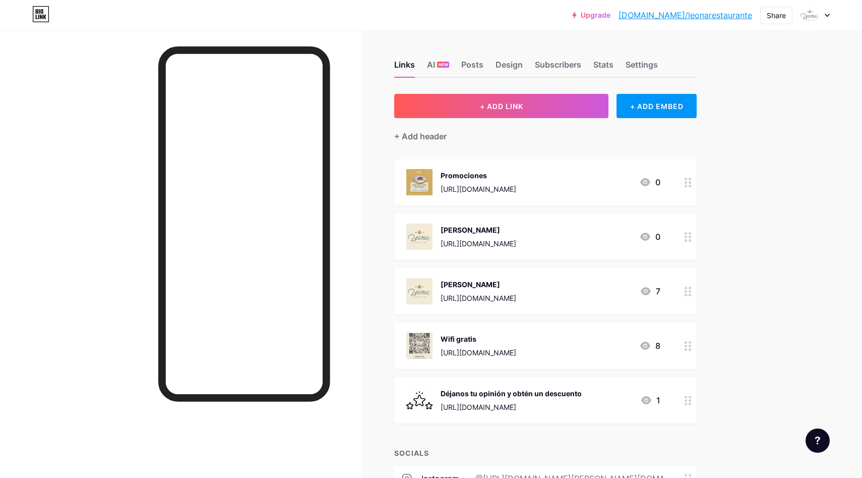
drag, startPoint x: 688, startPoint y: 233, endPoint x: 786, endPoint y: 1, distance: 252.9
click at [691, 181] on circle at bounding box center [690, 182] width 3 height 3
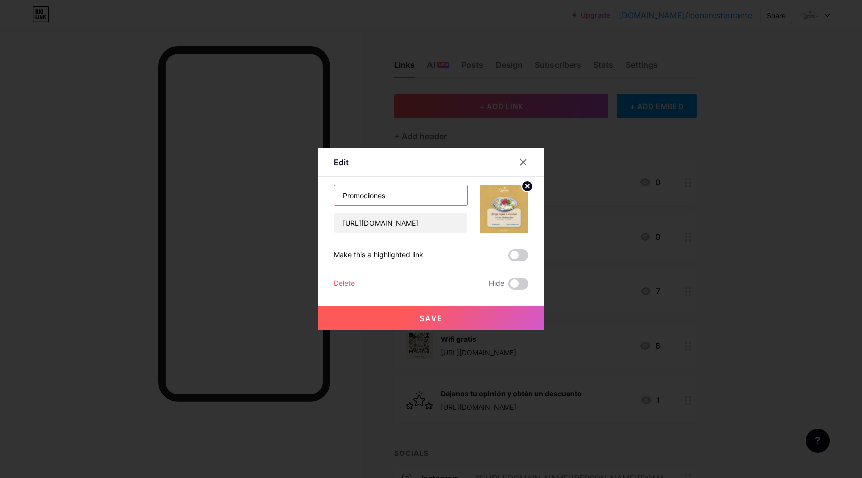
click at [408, 193] on input "Promociones" at bounding box center [400, 195] width 133 height 20
type input "Promo comparte [PERSON_NAME]"
click at [462, 316] on button "Save" at bounding box center [431, 318] width 227 height 24
